Goal: Information Seeking & Learning: Learn about a topic

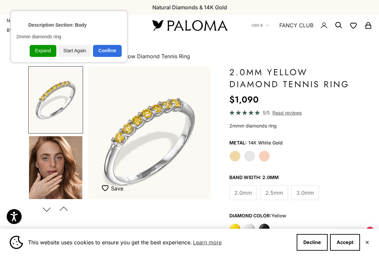
click at [113, 59] on div "Description Section: Body 2mmm diamonds ring Expand Start Again Confirm" at bounding box center [69, 37] width 117 height 52
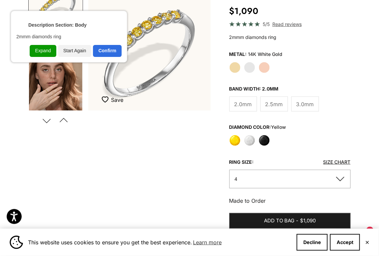
scroll to position [89, 0]
click at [116, 54] on div "Confirm" at bounding box center [106, 51] width 29 height 12
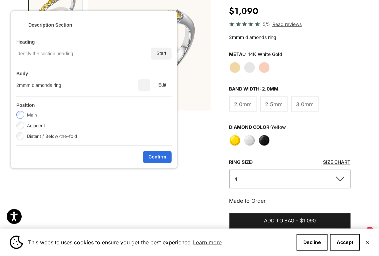
click at [161, 153] on div "Confirm" at bounding box center [157, 157] width 29 height 12
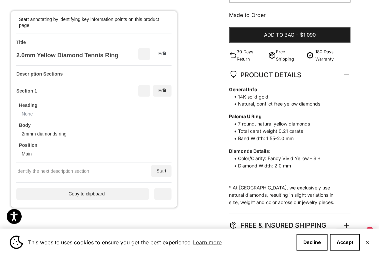
scroll to position [289, 0]
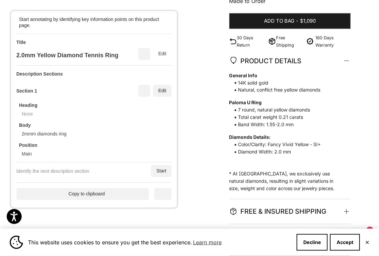
click at [324, 73] on span "PRODUCT DETAILS" at bounding box center [288, 61] width 119 height 25
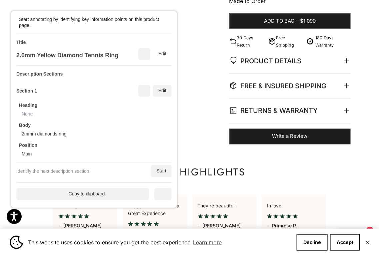
click at [324, 73] on span "PRODUCT DETAILS" at bounding box center [288, 61] width 119 height 25
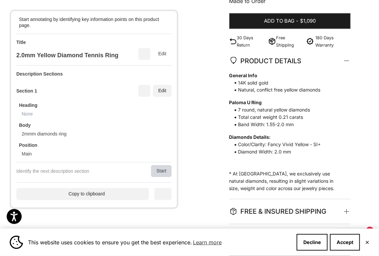
click at [162, 169] on div "Start" at bounding box center [161, 171] width 21 height 12
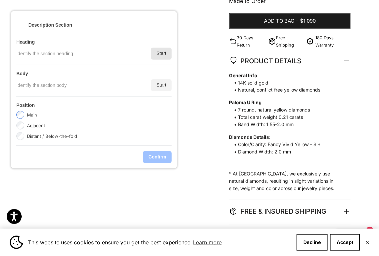
click at [161, 56] on div "Start" at bounding box center [161, 54] width 21 height 12
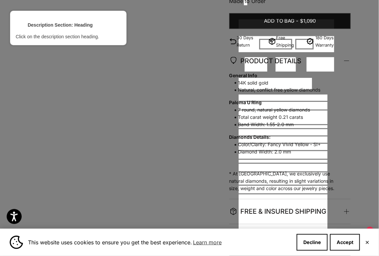
click at [260, 78] on div at bounding box center [275, 84] width 74 height 13
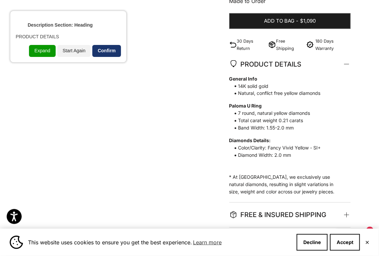
click at [106, 51] on div "Confirm" at bounding box center [106, 51] width 29 height 12
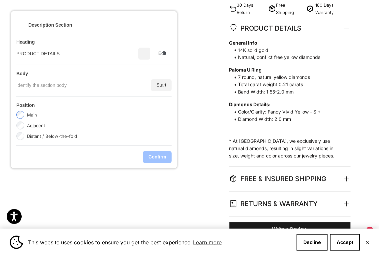
scroll to position [339, 0]
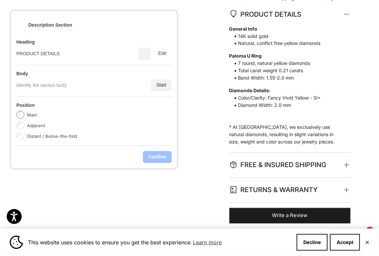
click at [155, 84] on div "Start" at bounding box center [161, 85] width 21 height 12
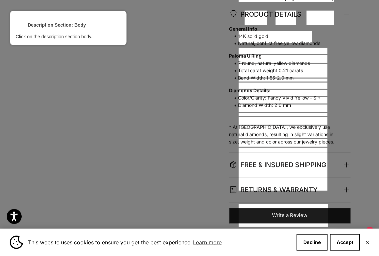
click at [266, 48] on div at bounding box center [283, 51] width 90 height 9
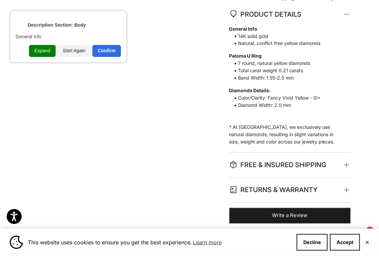
click at [43, 54] on div "Expand" at bounding box center [42, 51] width 26 height 12
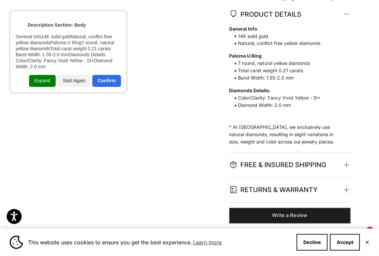
click at [44, 80] on div "Expand" at bounding box center [42, 81] width 26 height 12
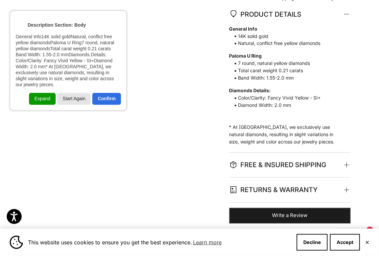
click at [113, 93] on div "Confirm" at bounding box center [106, 99] width 29 height 12
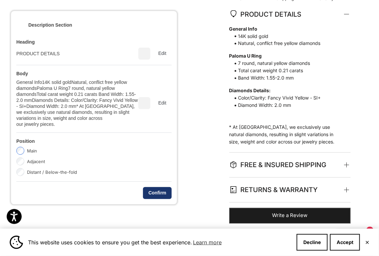
click at [167, 190] on div "Confirm" at bounding box center [157, 193] width 29 height 12
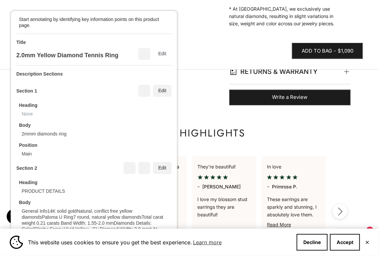
scroll to position [439, 0]
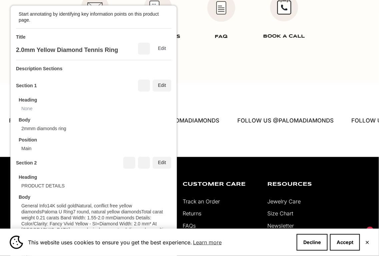
drag, startPoint x: 145, startPoint y: 205, endPoint x: 148, endPoint y: 181, distance: 23.9
click at [145, 184] on div "Heading PRODUCT DETAILS Body General Info14K solid goldNatural, conflict free y…" at bounding box center [93, 214] width 155 height 90
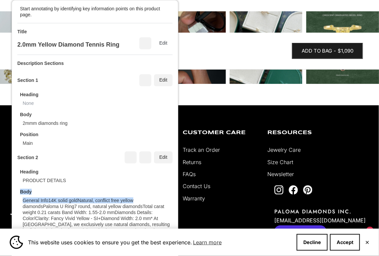
copy div "Body General Info14K solid goldNatural, conflict free yellow"
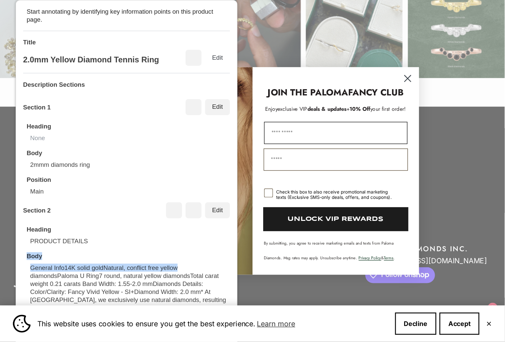
scroll to position [1239, 0]
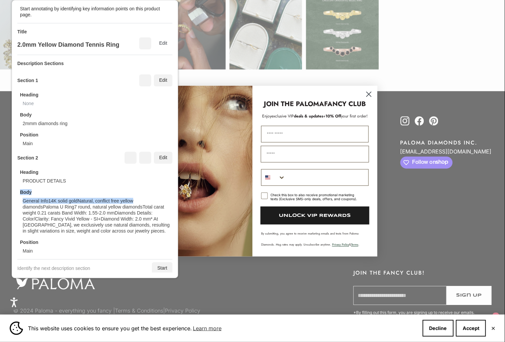
drag, startPoint x: 370, startPoint y: 95, endPoint x: 357, endPoint y: 101, distance: 14.2
click at [370, 95] on icon "Close dialog" at bounding box center [369, 94] width 5 height 5
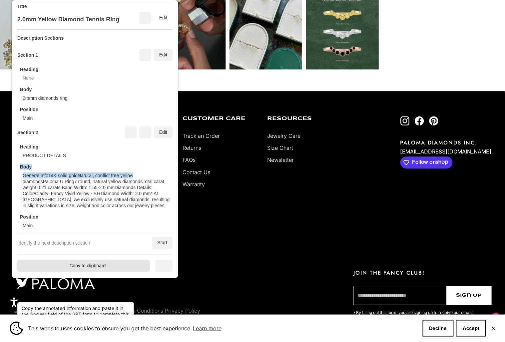
scroll to position [38, 0]
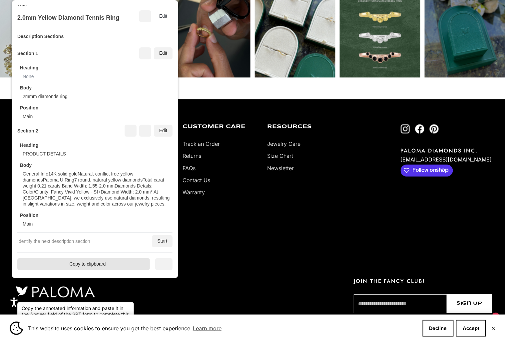
click at [103, 256] on div "Copy to clipboard" at bounding box center [83, 264] width 133 height 12
